Goal: Navigation & Orientation: Find specific page/section

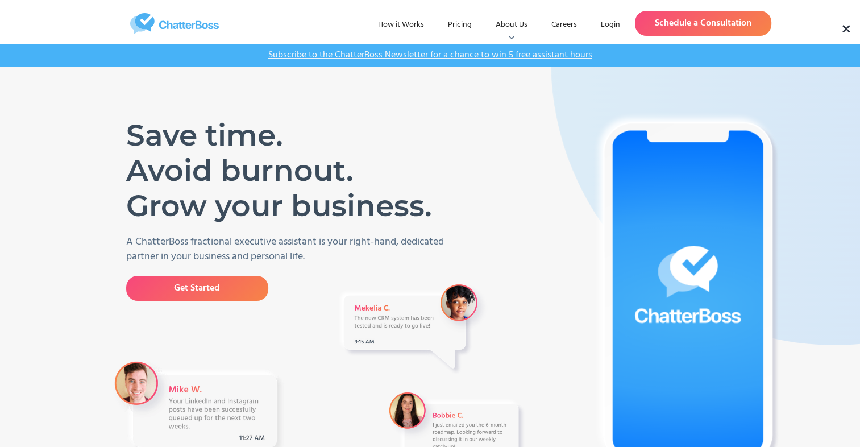
click at [564, 22] on link "Careers" at bounding box center [564, 25] width 44 height 20
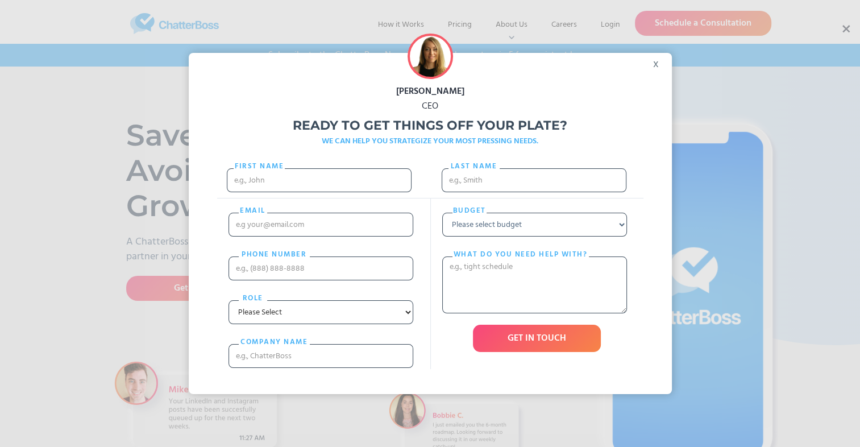
click at [662, 65] on div "x" at bounding box center [659, 61] width 26 height 17
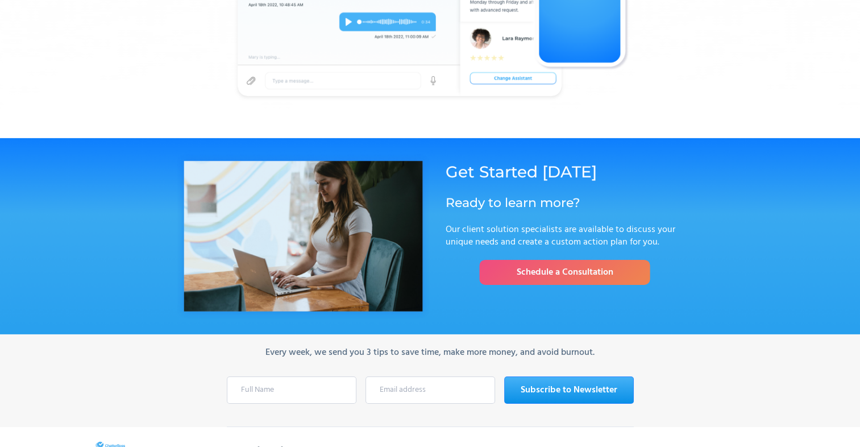
scroll to position [3862, 0]
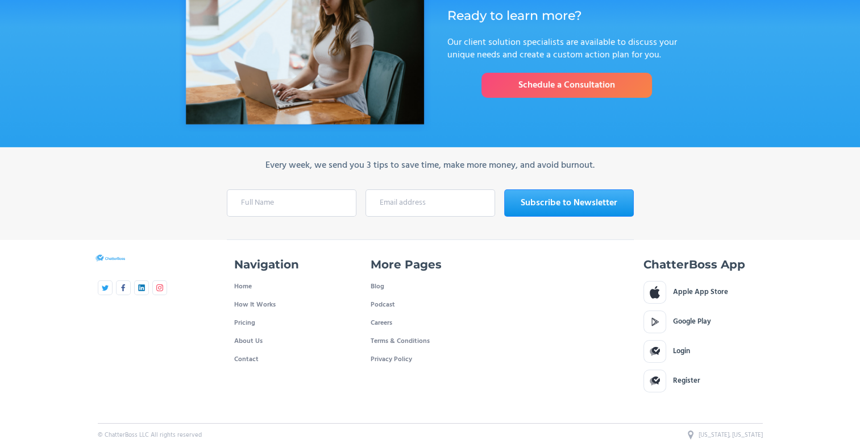
click at [376, 317] on link "Careers" at bounding box center [382, 323] width 22 height 18
